Goal: Transaction & Acquisition: Obtain resource

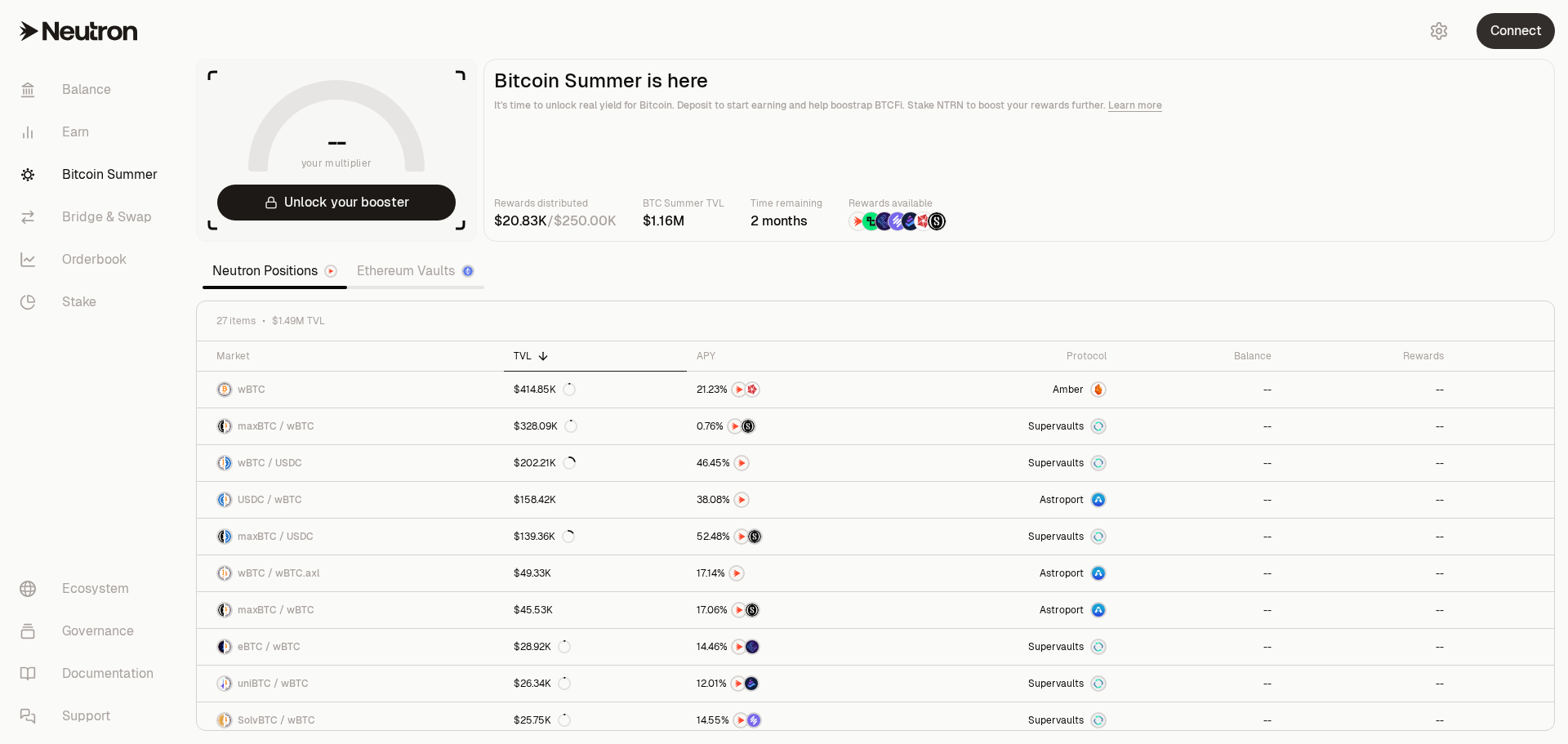
click at [1508, 28] on button "Connect" at bounding box center [1516, 31] width 79 height 36
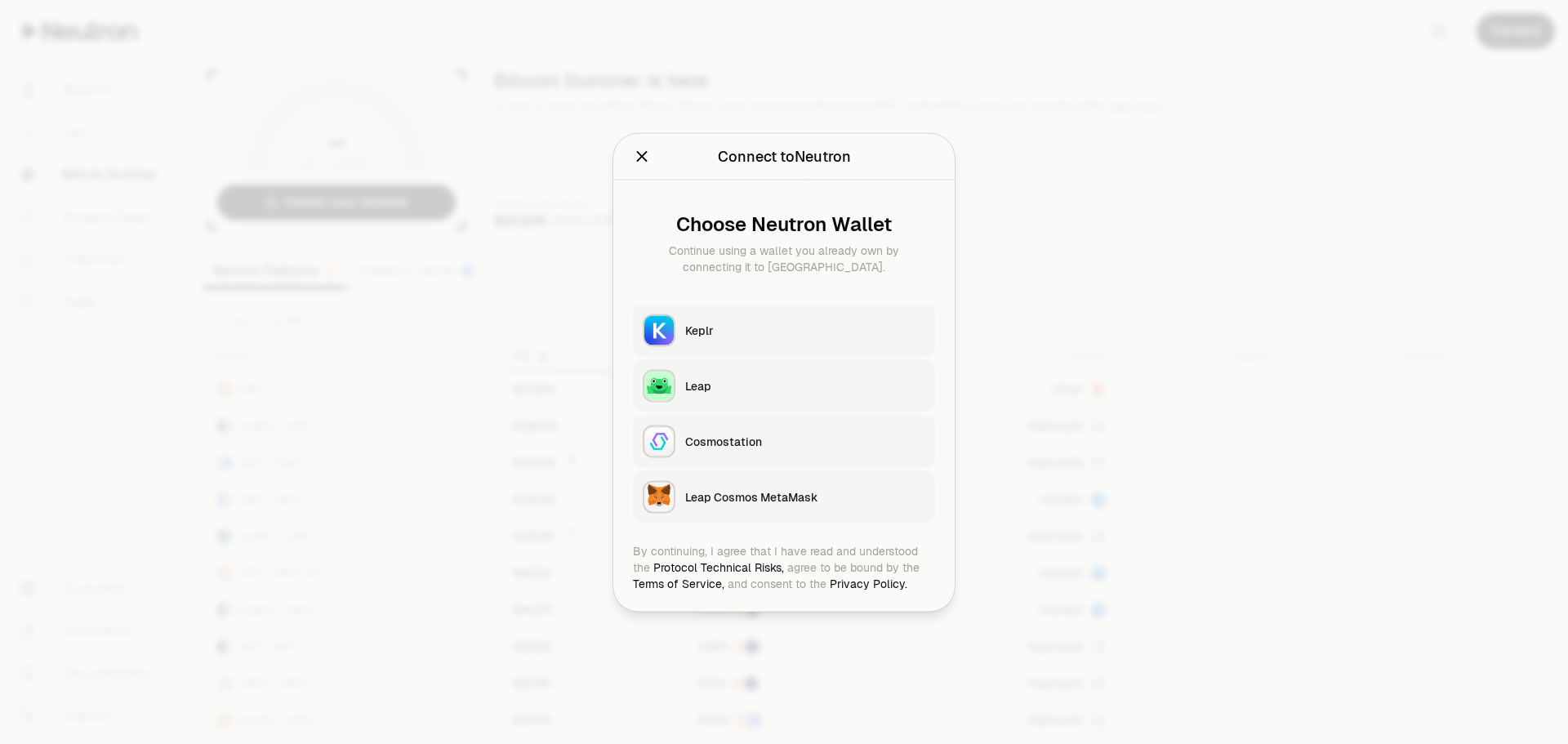
click at [774, 321] on button "Keplr" at bounding box center [784, 330] width 302 height 52
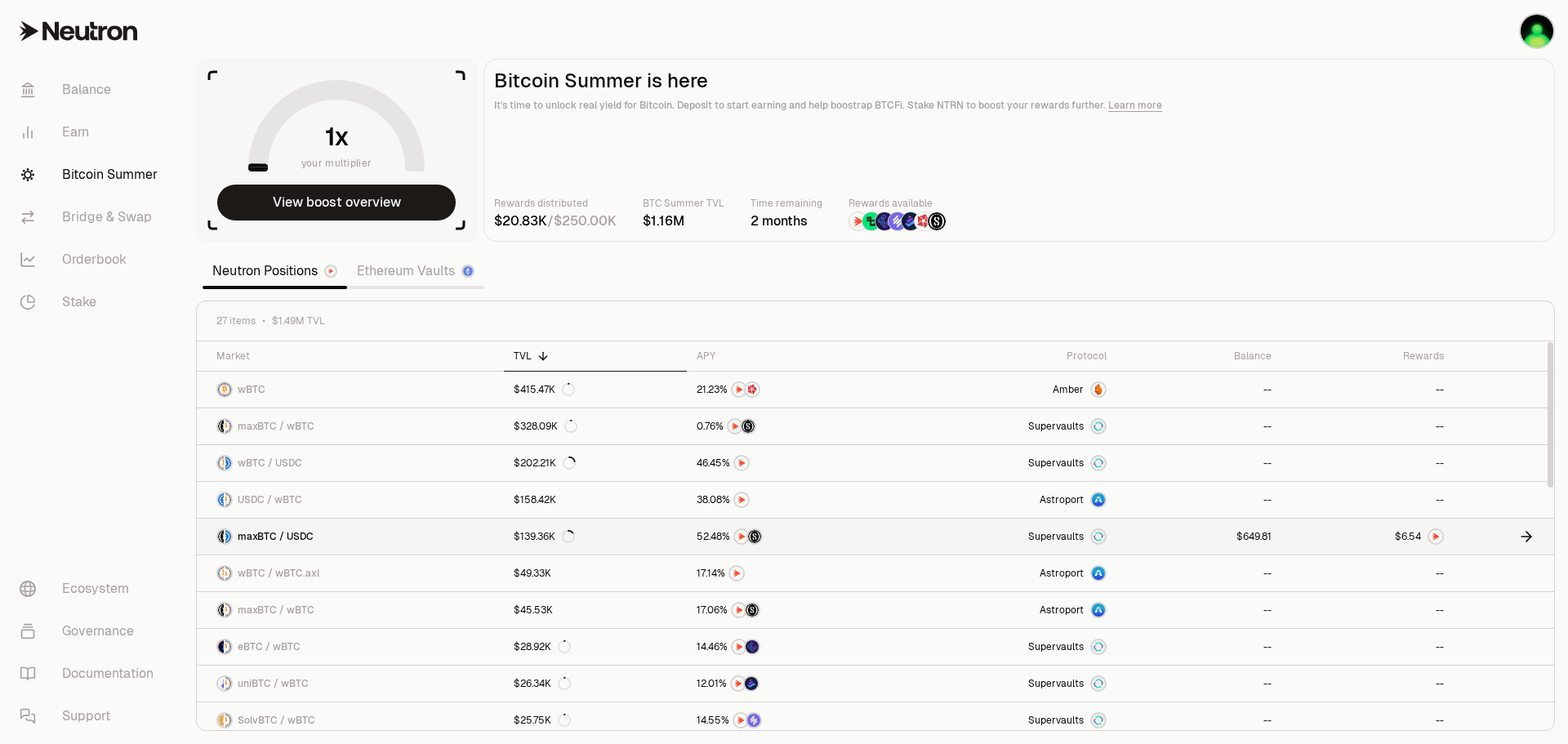
click at [1529, 530] on icon at bounding box center [1526, 536] width 17 height 17
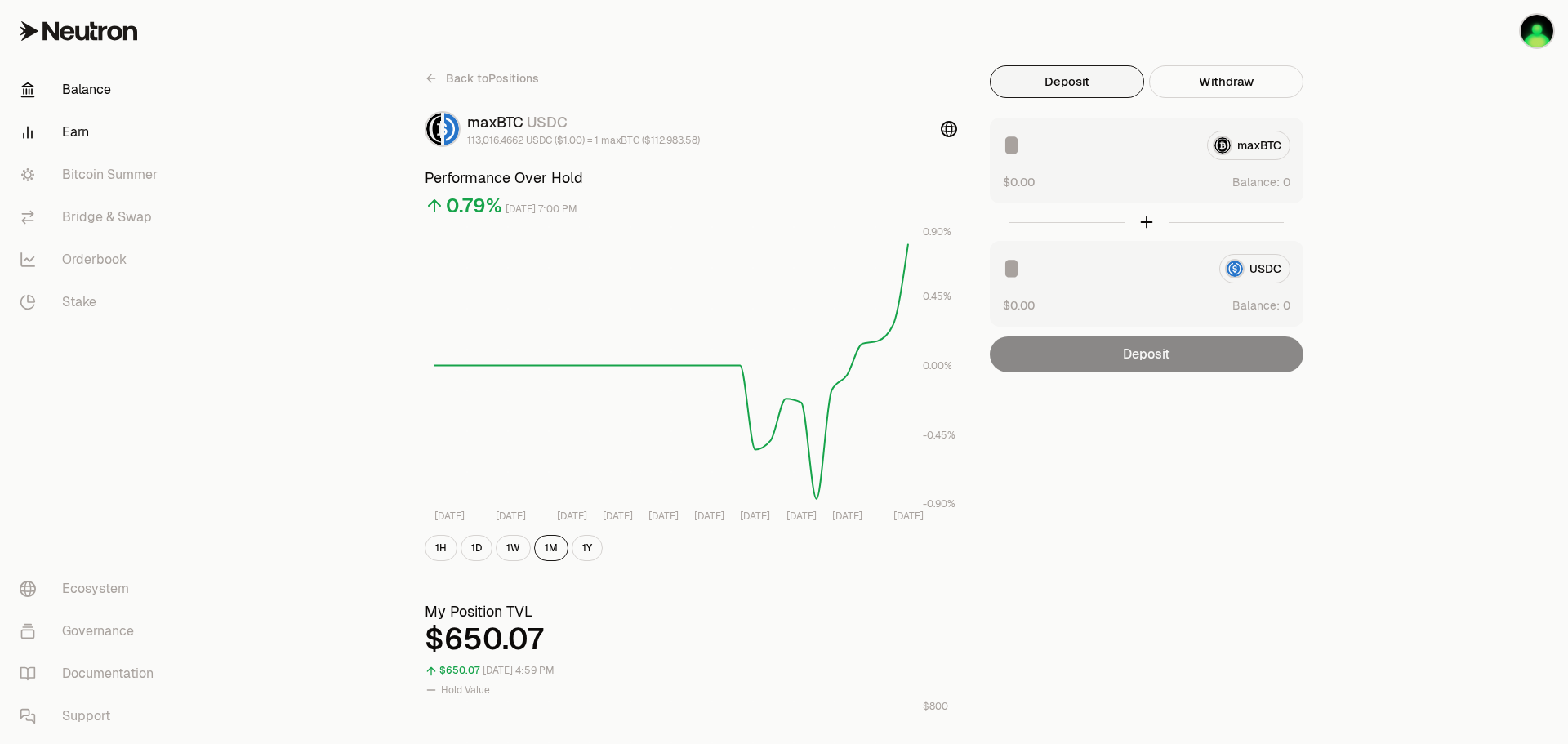
click at [66, 89] on link "Balance" at bounding box center [91, 90] width 170 height 43
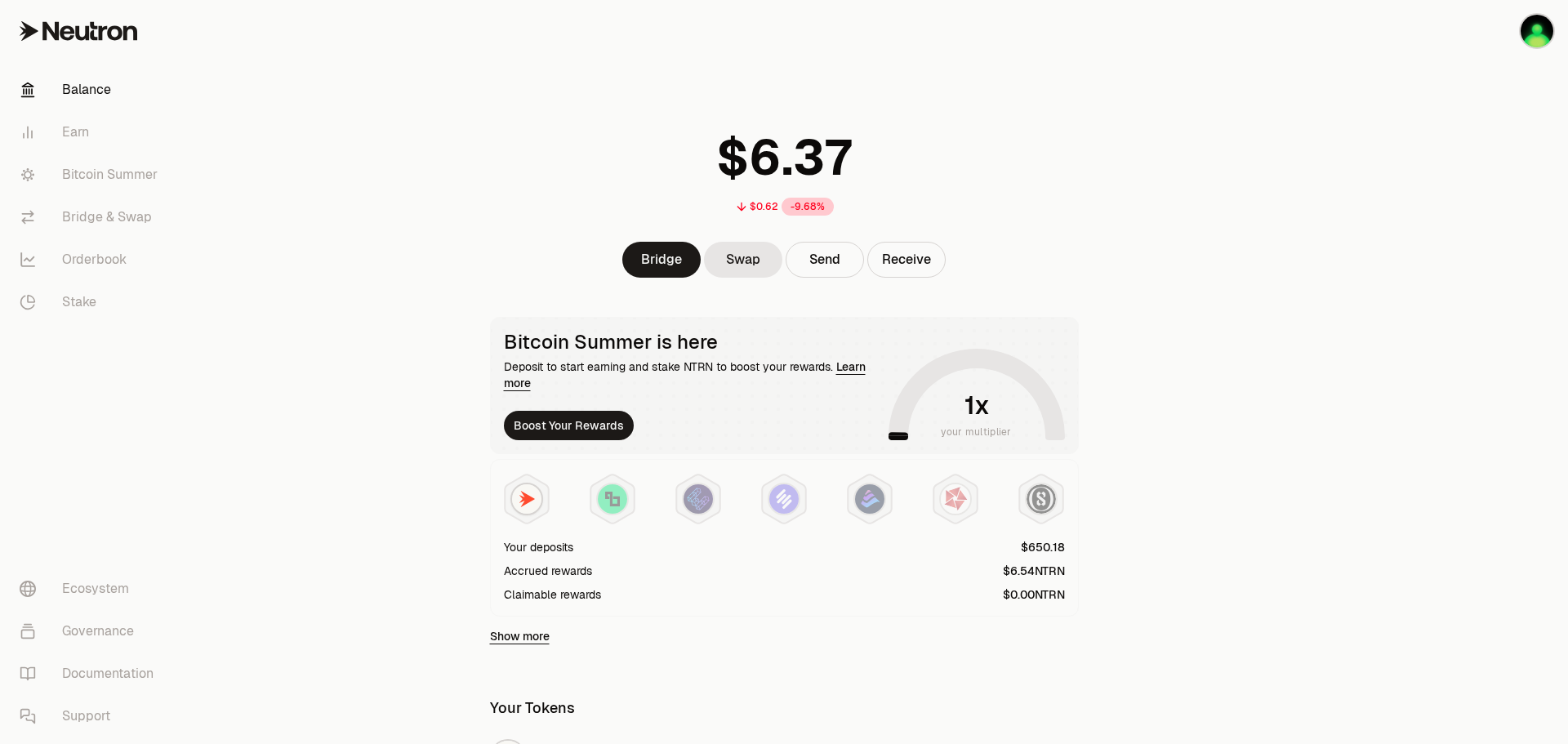
click at [862, 369] on link "Learn more" at bounding box center [684, 375] width 361 height 31
click at [110, 182] on link "Bitcoin Summer" at bounding box center [91, 175] width 170 height 43
